Goal: Task Accomplishment & Management: Use online tool/utility

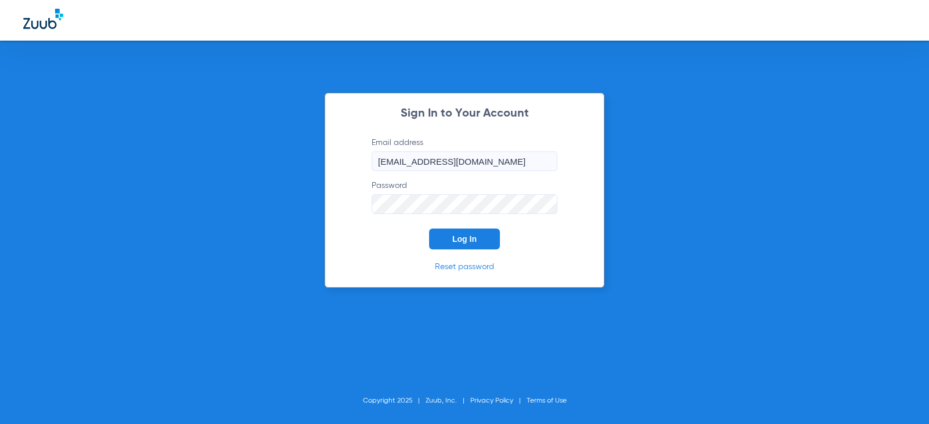
click at [457, 243] on span "Log In" at bounding box center [464, 238] width 24 height 9
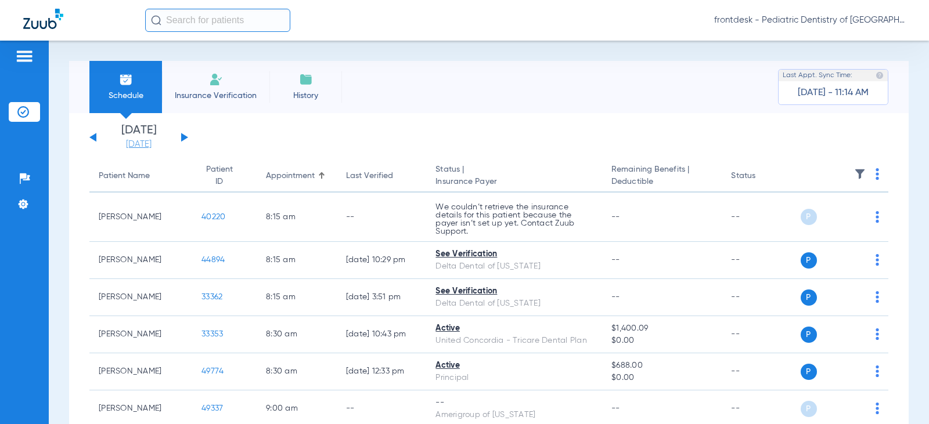
click at [124, 146] on link "[DATE]" at bounding box center [139, 145] width 70 height 12
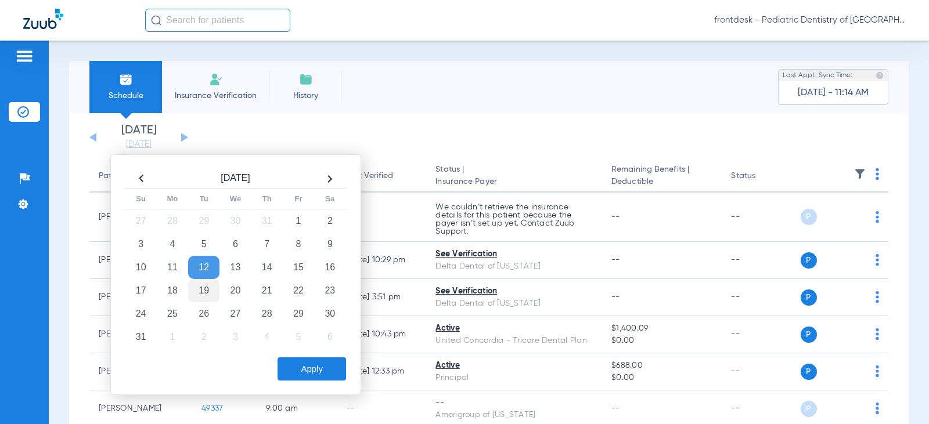
click at [208, 290] on td "19" at bounding box center [203, 290] width 31 height 23
click at [314, 367] on button "Apply" at bounding box center [311, 368] width 68 height 23
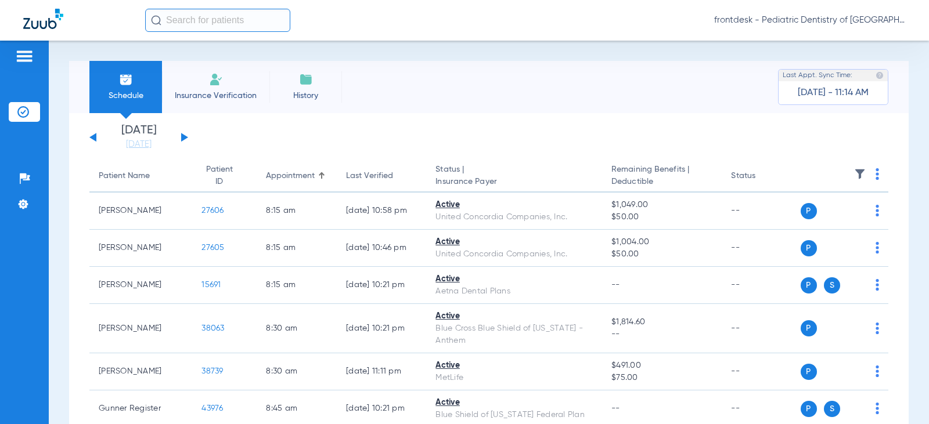
click at [129, 179] on div "Patient Name" at bounding box center [124, 176] width 51 height 12
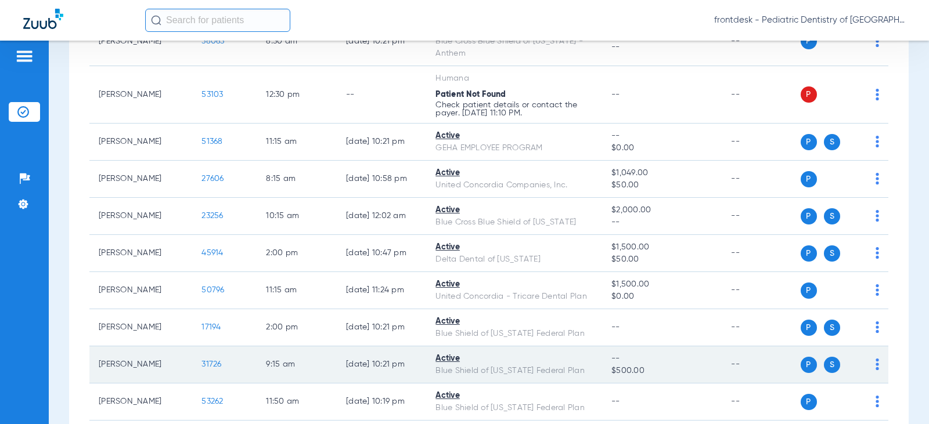
scroll to position [2089, 0]
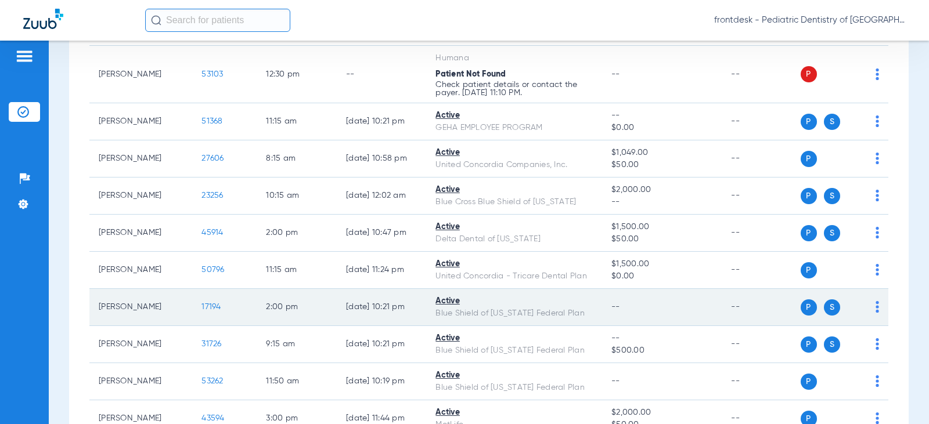
click at [875, 304] on img at bounding box center [876, 307] width 3 height 12
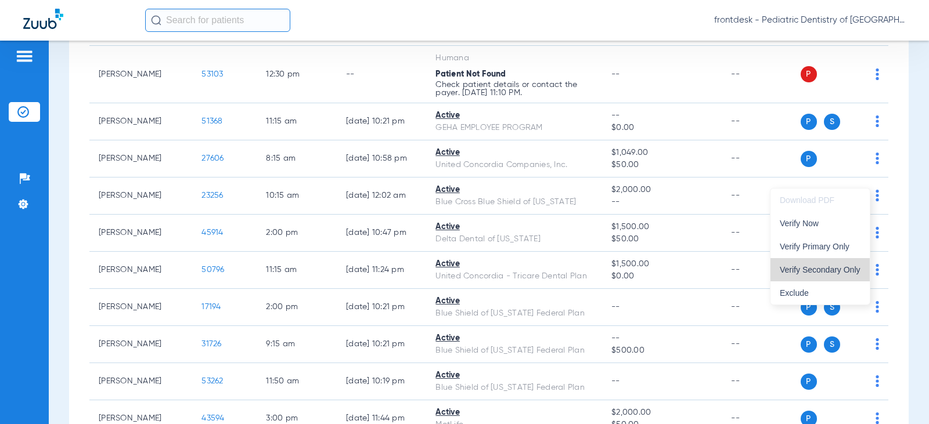
click at [820, 269] on span "Verify Secondary Only" at bounding box center [819, 270] width 81 height 8
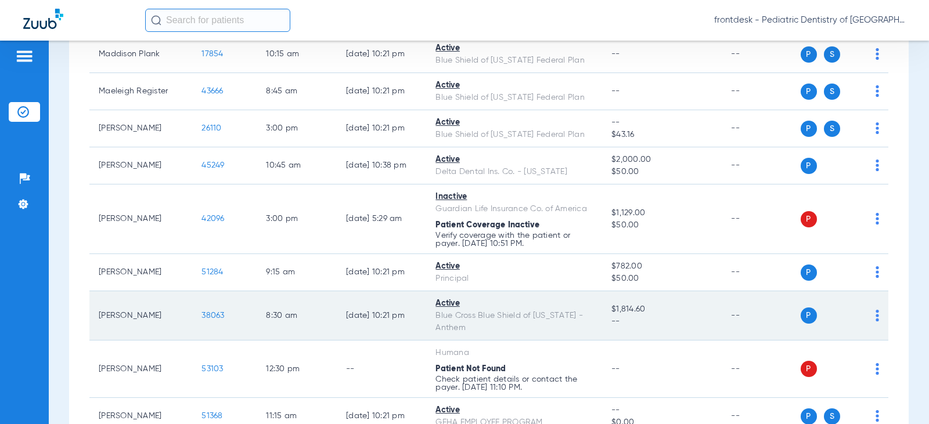
scroll to position [1790, 0]
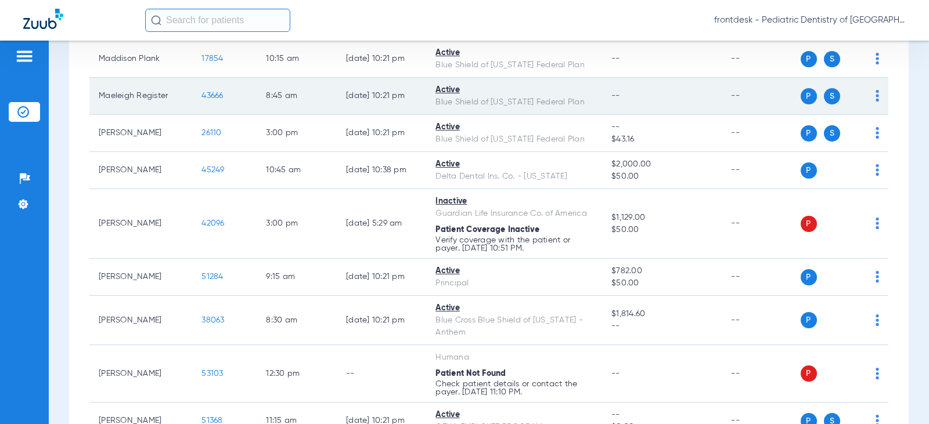
click at [875, 97] on img at bounding box center [876, 96] width 3 height 12
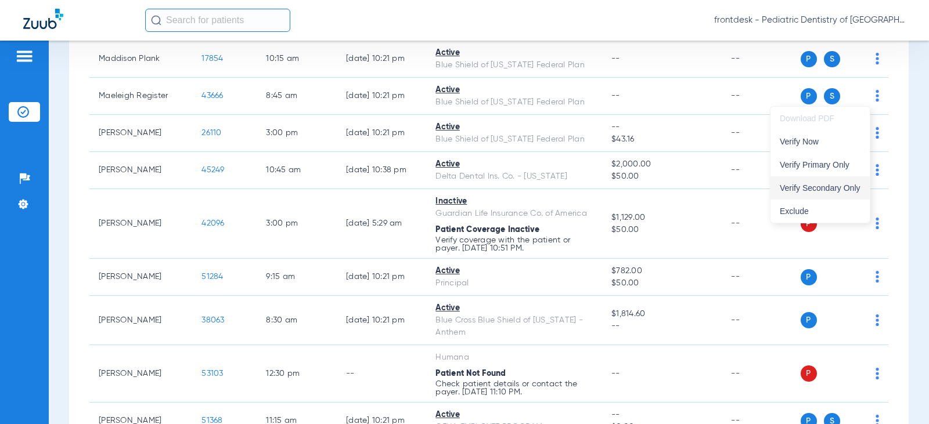
click at [819, 187] on span "Verify Secondary Only" at bounding box center [819, 188] width 81 height 8
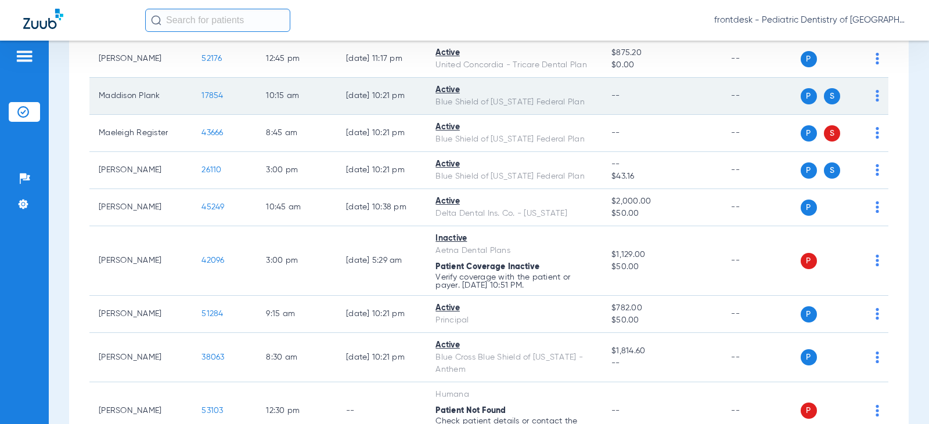
scroll to position [1732, 0]
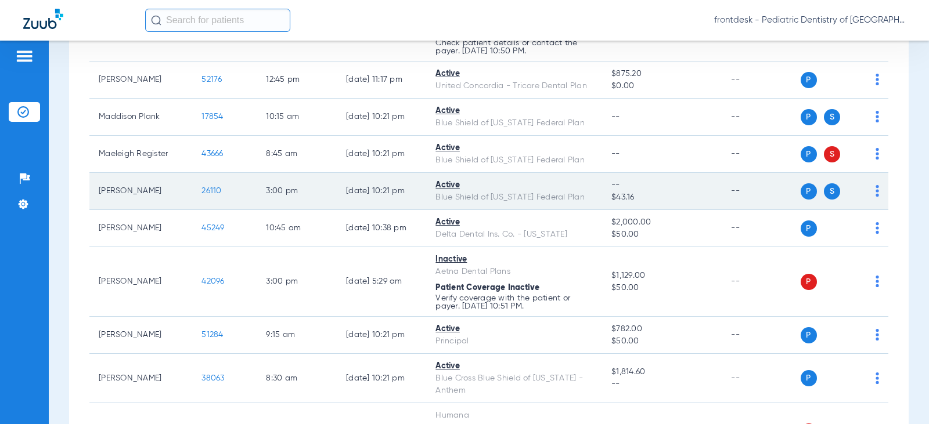
click at [871, 189] on td "P S" at bounding box center [844, 191] width 88 height 37
click at [875, 189] on img at bounding box center [876, 191] width 3 height 12
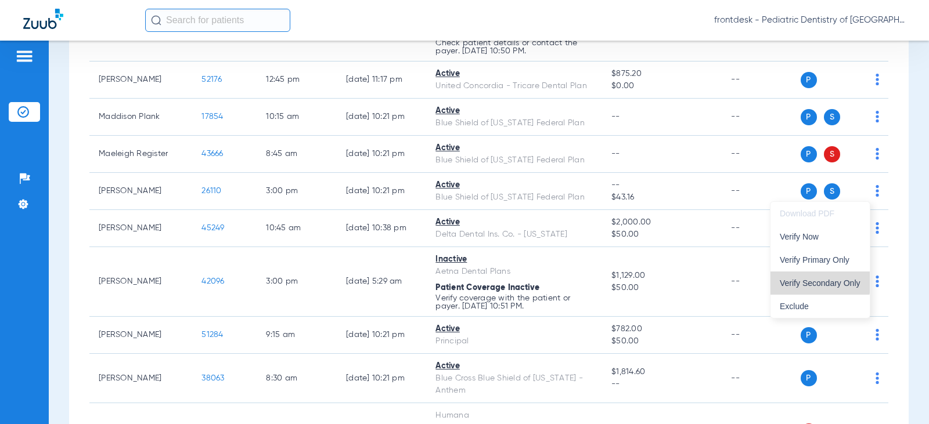
click at [807, 281] on span "Verify Secondary Only" at bounding box center [819, 283] width 81 height 8
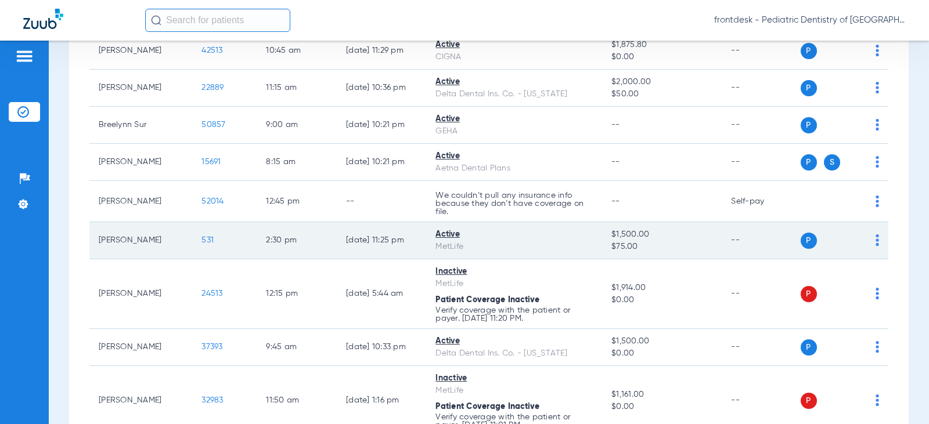
scroll to position [580, 0]
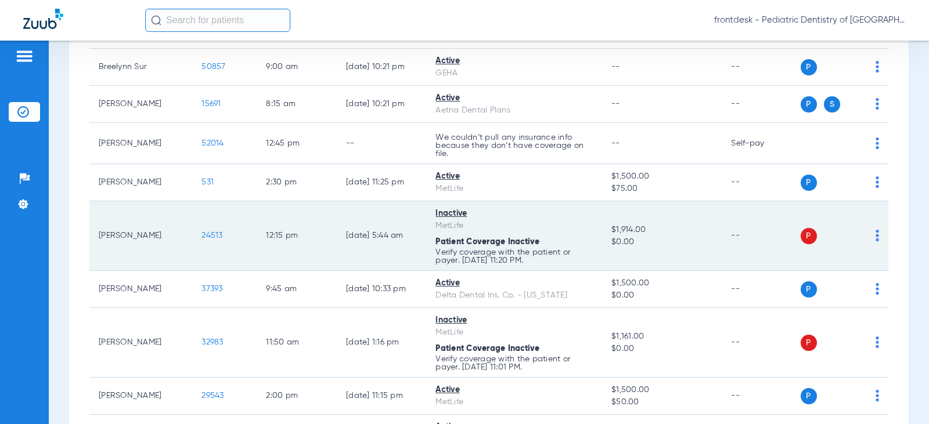
click at [875, 238] on img at bounding box center [876, 236] width 3 height 12
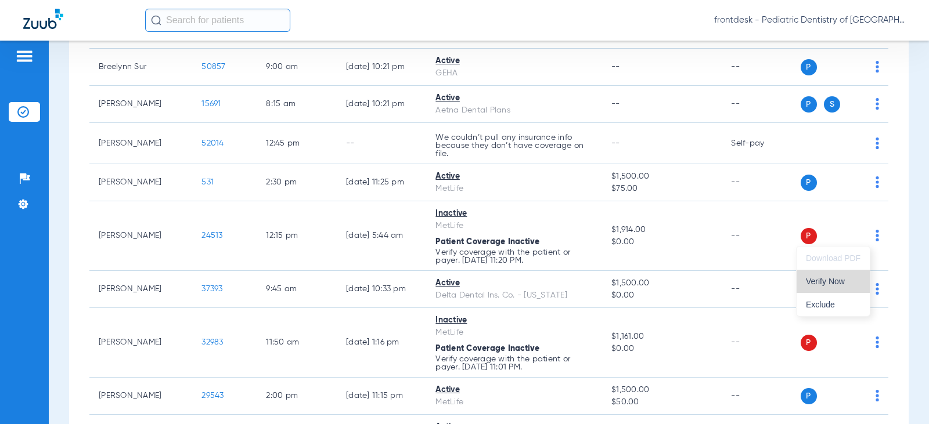
click at [832, 284] on span "Verify Now" at bounding box center [833, 281] width 55 height 8
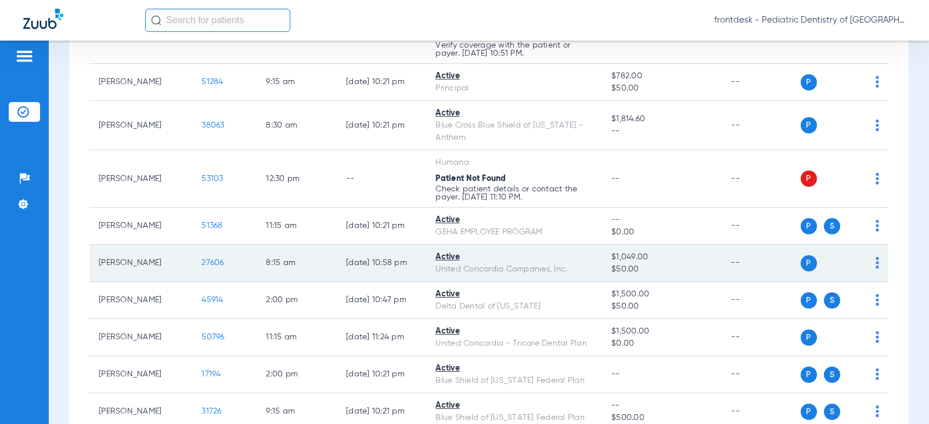
scroll to position [1869, 0]
